Goal: Task Accomplishment & Management: Manage account settings

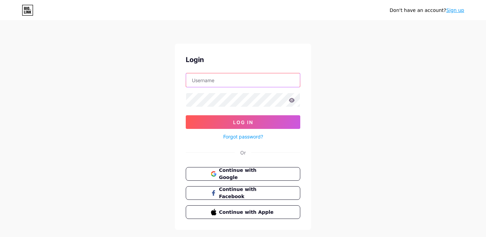
click at [206, 83] on input "text" at bounding box center [243, 80] width 114 height 14
click at [225, 68] on div "Login Log In Forgot password? Or Continue with Google Continue with Facebook Co…" at bounding box center [243, 137] width 136 height 186
click at [211, 79] on input "text" at bounding box center [243, 80] width 114 height 14
type input "[EMAIL_ADDRESS][DOMAIN_NAME]"
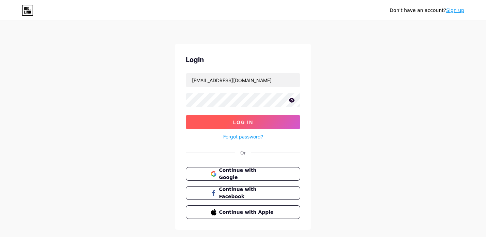
click at [243, 125] on button "Log In" at bounding box center [243, 122] width 114 height 14
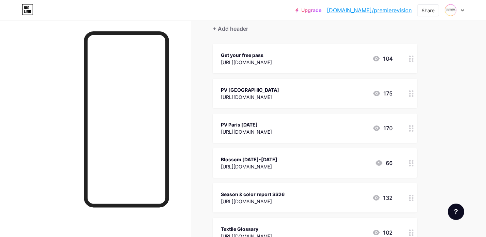
scroll to position [65, 0]
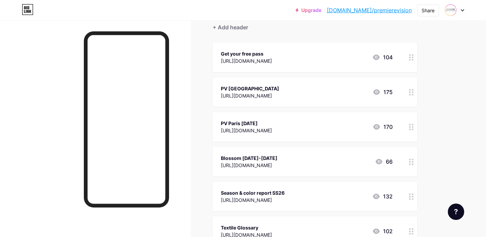
click at [310, 166] on div "Blossom June 3-4 https://blossom.premierevision.com/ 66" at bounding box center [307, 162] width 172 height 16
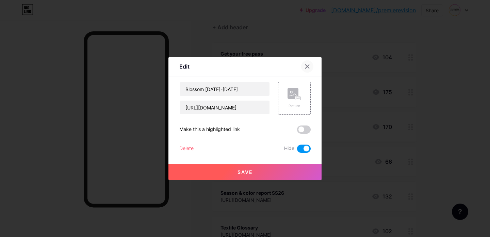
click at [308, 70] on div at bounding box center [307, 66] width 12 height 12
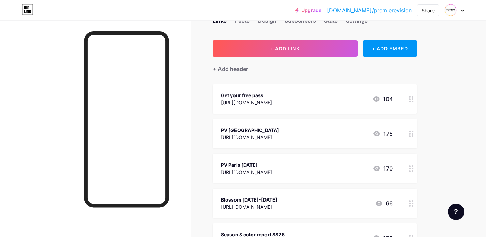
scroll to position [0, 0]
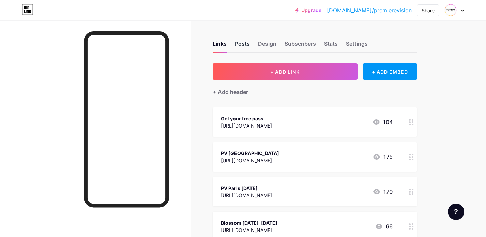
click at [236, 45] on div "Posts" at bounding box center [242, 46] width 15 height 12
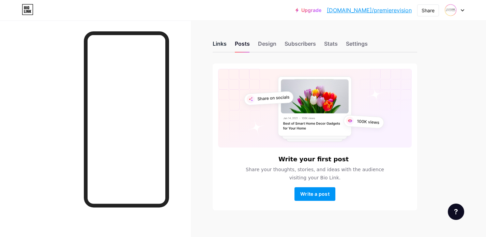
click at [226, 45] on div "Links" at bounding box center [220, 46] width 14 height 12
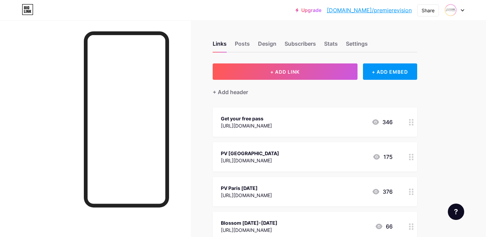
click at [457, 11] on div at bounding box center [454, 10] width 20 height 12
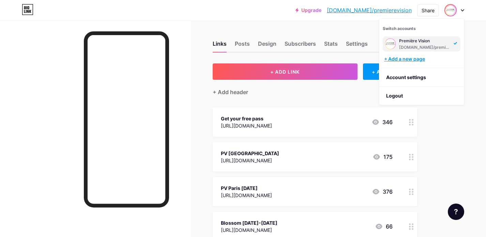
click at [416, 60] on div "+ Add a new page" at bounding box center [422, 59] width 76 height 7
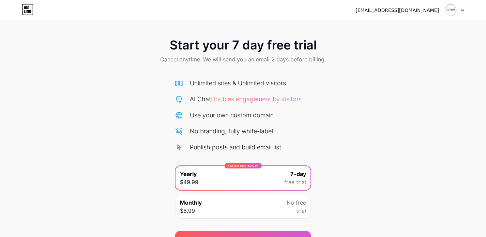
click at [425, 11] on div "[EMAIL_ADDRESS][DOMAIN_NAME]" at bounding box center [396, 10] width 83 height 7
click at [384, 30] on div "Start your 7 day free trial Cancel anytime. We will send you an email 2 days be…" at bounding box center [243, 123] width 486 height 247
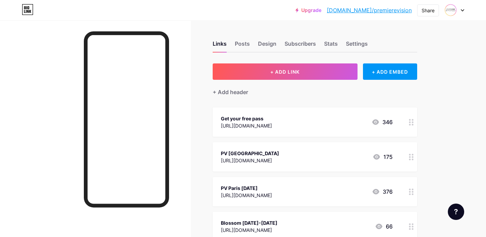
click at [415, 121] on div at bounding box center [411, 121] width 12 height 29
click at [410, 122] on icon at bounding box center [411, 122] width 5 height 6
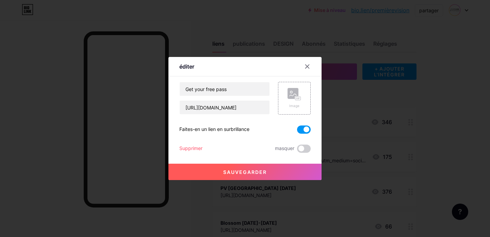
click at [307, 130] on span at bounding box center [304, 129] width 14 height 8
click at [297, 131] on input "checkbox" at bounding box center [297, 131] width 0 height 0
click at [301, 148] on span at bounding box center [304, 148] width 14 height 8
click at [297, 150] on input "checkbox" at bounding box center [297, 150] width 0 height 0
click at [291, 149] on span "masquer" at bounding box center [284, 148] width 19 height 8
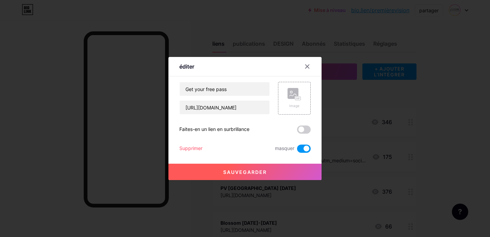
click at [304, 148] on span at bounding box center [304, 148] width 14 height 8
click at [297, 150] on input "checkbox" at bounding box center [297, 150] width 0 height 0
click at [304, 148] on span at bounding box center [304, 148] width 14 height 8
click at [297, 150] on input "checkbox" at bounding box center [297, 150] width 0 height 0
click at [255, 170] on span "sauvegarder" at bounding box center [245, 172] width 44 height 6
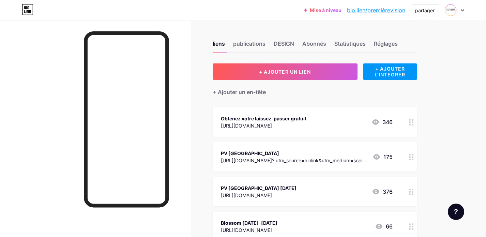
click at [411, 190] on icon at bounding box center [411, 191] width 5 height 6
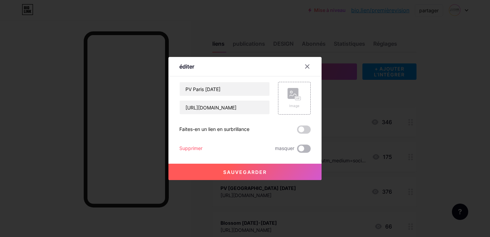
click at [303, 150] on span at bounding box center [304, 148] width 14 height 8
click at [297, 150] on input "checkbox" at bounding box center [297, 150] width 0 height 0
click at [269, 172] on button "sauvegarder" at bounding box center [245, 171] width 153 height 16
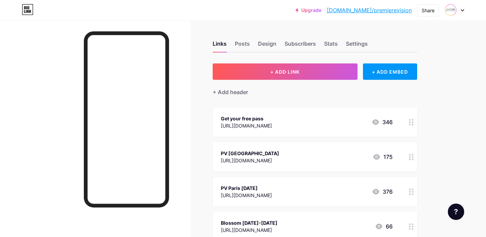
click at [459, 11] on div at bounding box center [454, 10] width 20 height 12
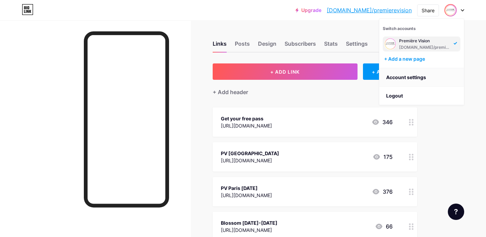
click at [401, 80] on link "Account settings" at bounding box center [421, 77] width 84 height 18
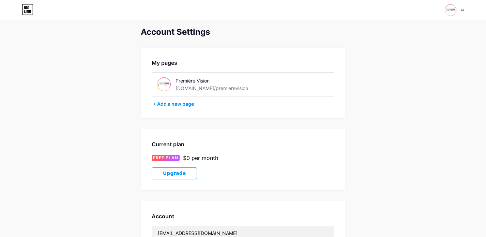
scroll to position [14, 0]
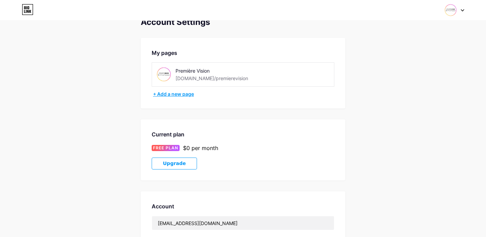
click at [184, 95] on div "+ Add a new page" at bounding box center [243, 94] width 181 height 7
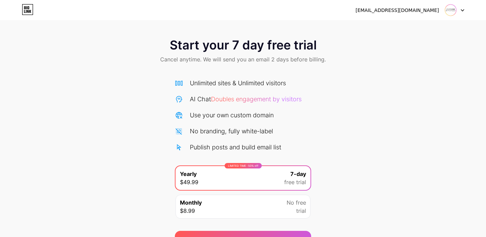
click at [461, 12] on div at bounding box center [454, 10] width 20 height 12
click at [402, 28] on li "Logout" at bounding box center [421, 28] width 84 height 18
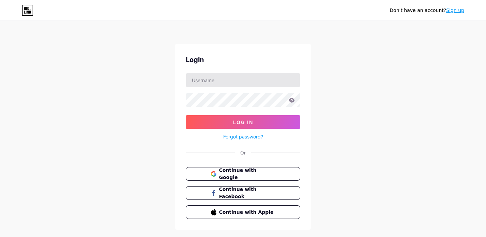
click at [217, 81] on input "text" at bounding box center [243, 80] width 114 height 14
type input "[PERSON_NAME][EMAIL_ADDRESS][DOMAIN_NAME]"
click at [243, 122] on button "Log In" at bounding box center [243, 122] width 114 height 14
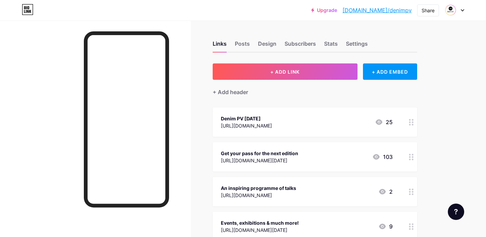
click at [409, 123] on icon at bounding box center [411, 122] width 5 height 6
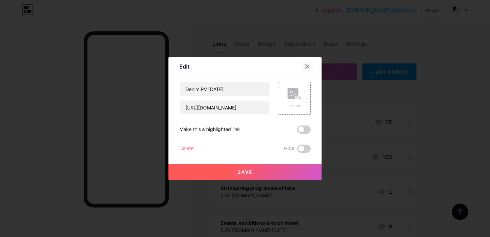
click at [307, 69] on div at bounding box center [307, 66] width 12 height 12
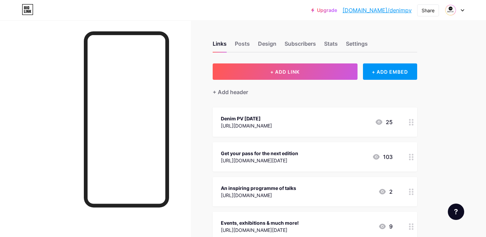
click at [224, 122] on div "[URL][DOMAIN_NAME]" at bounding box center [246, 125] width 51 height 7
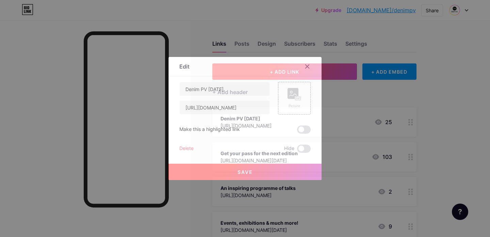
click at [309, 69] on div at bounding box center [307, 66] width 12 height 12
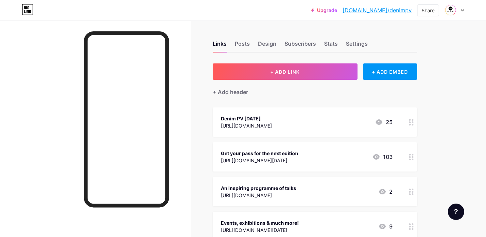
click at [410, 119] on circle at bounding box center [410, 120] width 2 height 2
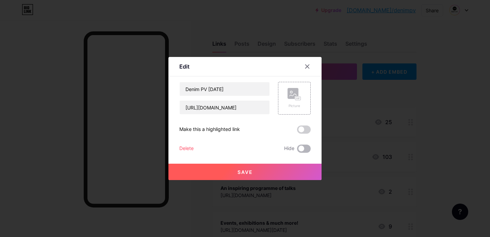
click at [300, 148] on span at bounding box center [304, 148] width 14 height 8
click at [297, 150] on input "checkbox" at bounding box center [297, 150] width 0 height 0
click at [256, 169] on button "Save" at bounding box center [245, 171] width 153 height 16
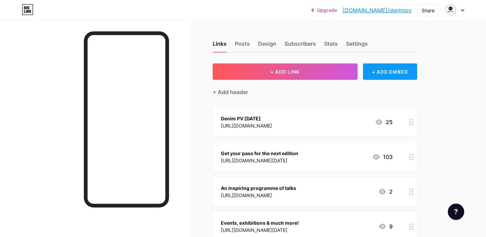
click at [385, 70] on div "+ ADD EMBED" at bounding box center [390, 71] width 54 height 16
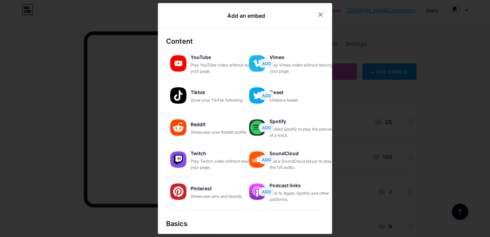
drag, startPoint x: 320, startPoint y: 17, endPoint x: 323, endPoint y: 22, distance: 5.9
click at [320, 17] on icon at bounding box center [320, 14] width 5 height 5
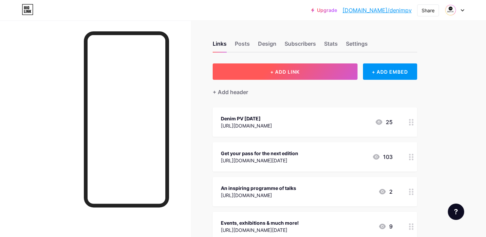
click at [295, 75] on button "+ ADD LINK" at bounding box center [285, 71] width 145 height 16
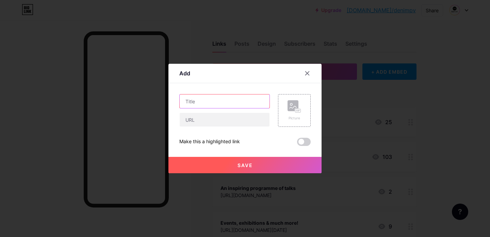
click at [223, 103] on input "text" at bounding box center [225, 101] width 90 height 14
type input "Denim"
click at [303, 76] on div at bounding box center [307, 73] width 12 height 12
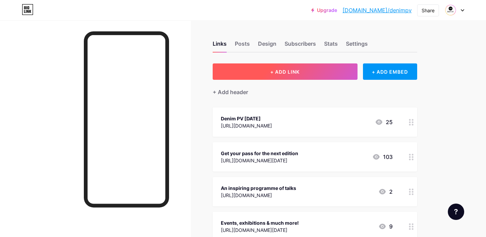
click at [273, 71] on span "+ ADD LINK" at bounding box center [284, 72] width 29 height 6
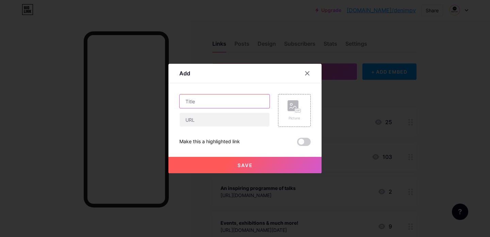
click at [226, 98] on input "text" at bounding box center [225, 101] width 90 height 14
type input "Denim PV [DATE]"
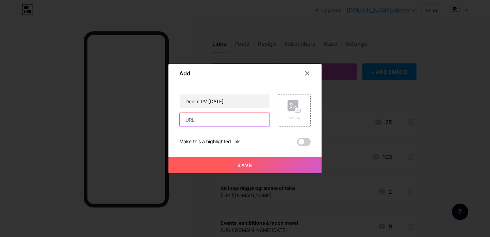
click at [219, 121] on input "text" at bounding box center [225, 120] width 90 height 14
click at [217, 121] on input "text" at bounding box center [225, 120] width 90 height 14
paste input "[URL][DOMAIN_NAME]"
type input "[URL][DOMAIN_NAME]"
click at [272, 161] on button "Save" at bounding box center [245, 165] width 153 height 16
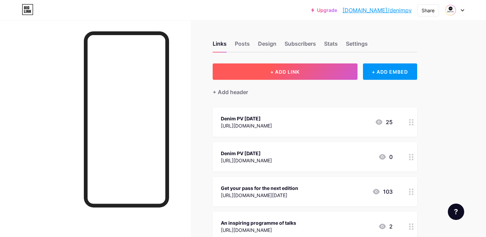
click at [282, 69] on span "+ ADD LINK" at bounding box center [284, 72] width 29 height 6
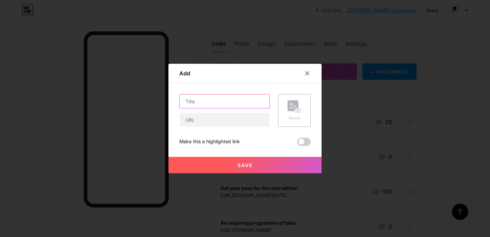
click at [221, 107] on input "text" at bounding box center [225, 101] width 90 height 14
type input "Get your pass for the next edition"
click at [304, 73] on div at bounding box center [307, 73] width 12 height 12
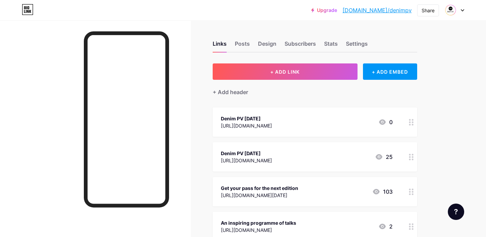
drag, startPoint x: 409, startPoint y: 193, endPoint x: 410, endPoint y: 187, distance: 6.0
click at [410, 157] on circle at bounding box center [410, 157] width 2 height 2
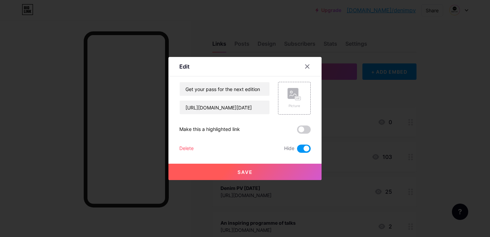
click at [300, 149] on span at bounding box center [304, 148] width 14 height 8
click at [297, 150] on input "checkbox" at bounding box center [297, 150] width 0 height 0
click at [249, 168] on button "Save" at bounding box center [245, 171] width 153 height 16
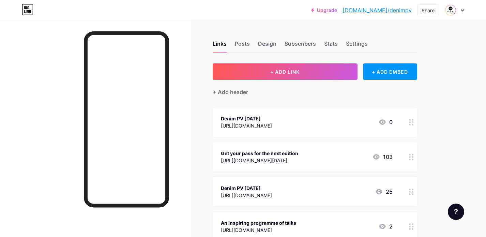
click at [406, 155] on div at bounding box center [411, 156] width 12 height 29
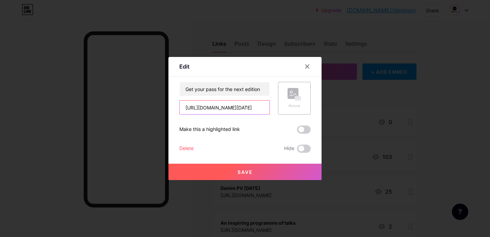
click at [235, 110] on input "[URL][DOMAIN_NAME][DATE]" at bounding box center [225, 107] width 90 height 14
click at [236, 110] on input "[URL][DOMAIN_NAME][DATE]" at bounding box center [225, 107] width 90 height 14
paste input "registration/registration"
type input "[URL][DOMAIN_NAME]"
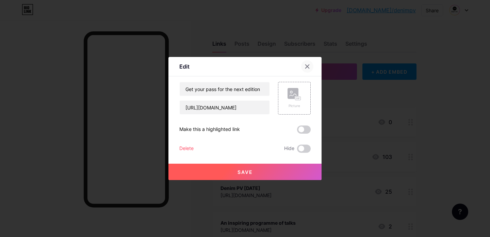
click at [309, 67] on icon at bounding box center [308, 67] width 4 height 4
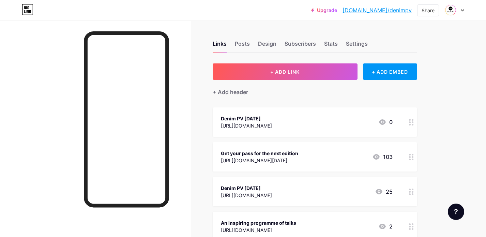
click at [407, 158] on div at bounding box center [411, 156] width 12 height 29
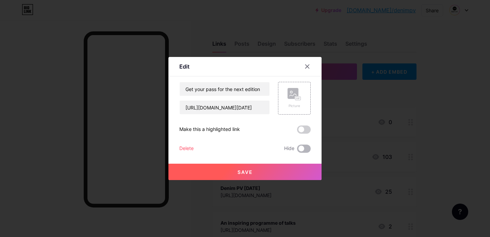
click at [303, 150] on span at bounding box center [304, 148] width 14 height 8
click at [297, 150] on input "checkbox" at bounding box center [297, 150] width 0 height 0
click at [284, 169] on button "Save" at bounding box center [245, 171] width 153 height 16
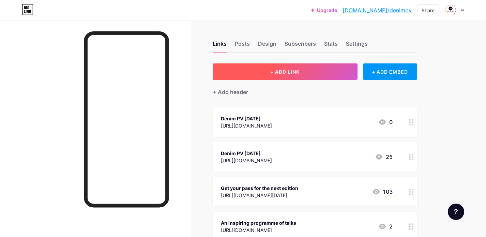
click at [311, 72] on button "+ ADD LINK" at bounding box center [285, 71] width 145 height 16
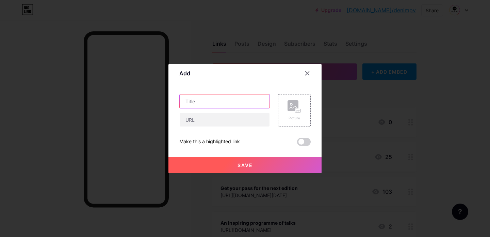
click at [205, 98] on input "text" at bounding box center [225, 101] width 90 height 14
click at [205, 124] on input "text" at bounding box center [225, 120] width 90 height 14
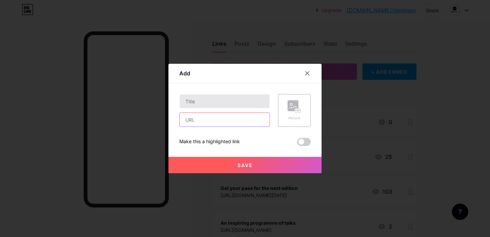
paste input "[URL][DOMAIN_NAME]"
type input "[URL][DOMAIN_NAME]"
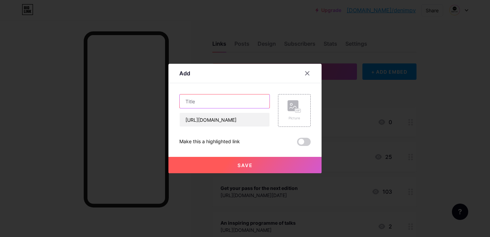
click at [199, 100] on input "text" at bounding box center [225, 101] width 90 height 14
type input "Get your pass for the next edition"
click at [273, 166] on button "Save" at bounding box center [245, 165] width 153 height 16
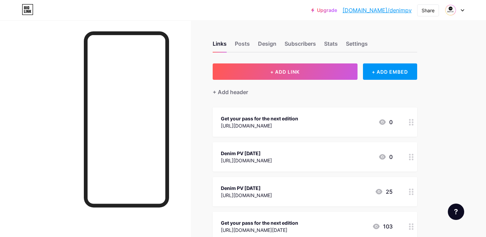
click at [408, 121] on div at bounding box center [411, 121] width 12 height 29
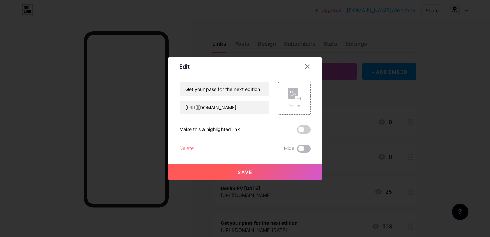
click at [301, 149] on span at bounding box center [304, 148] width 14 height 8
click at [297, 150] on input "checkbox" at bounding box center [297, 150] width 0 height 0
drag, startPoint x: 306, startPoint y: 147, endPoint x: 303, endPoint y: 142, distance: 5.9
click at [306, 147] on span at bounding box center [304, 148] width 14 height 8
click at [297, 150] on input "checkbox" at bounding box center [297, 150] width 0 height 0
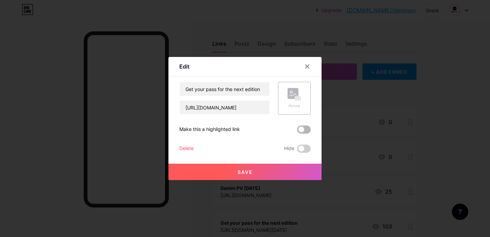
click at [301, 129] on span at bounding box center [304, 129] width 14 height 8
click at [297, 131] on input "checkbox" at bounding box center [297, 131] width 0 height 0
click at [272, 171] on button "Save" at bounding box center [245, 171] width 153 height 16
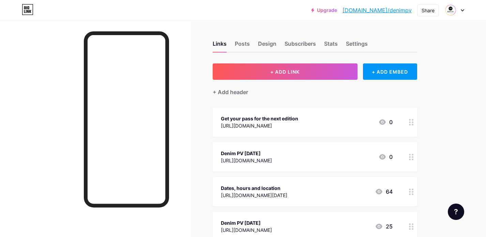
drag, startPoint x: 406, startPoint y: 156, endPoint x: 412, endPoint y: 124, distance: 32.5
